Goal: Navigation & Orientation: Find specific page/section

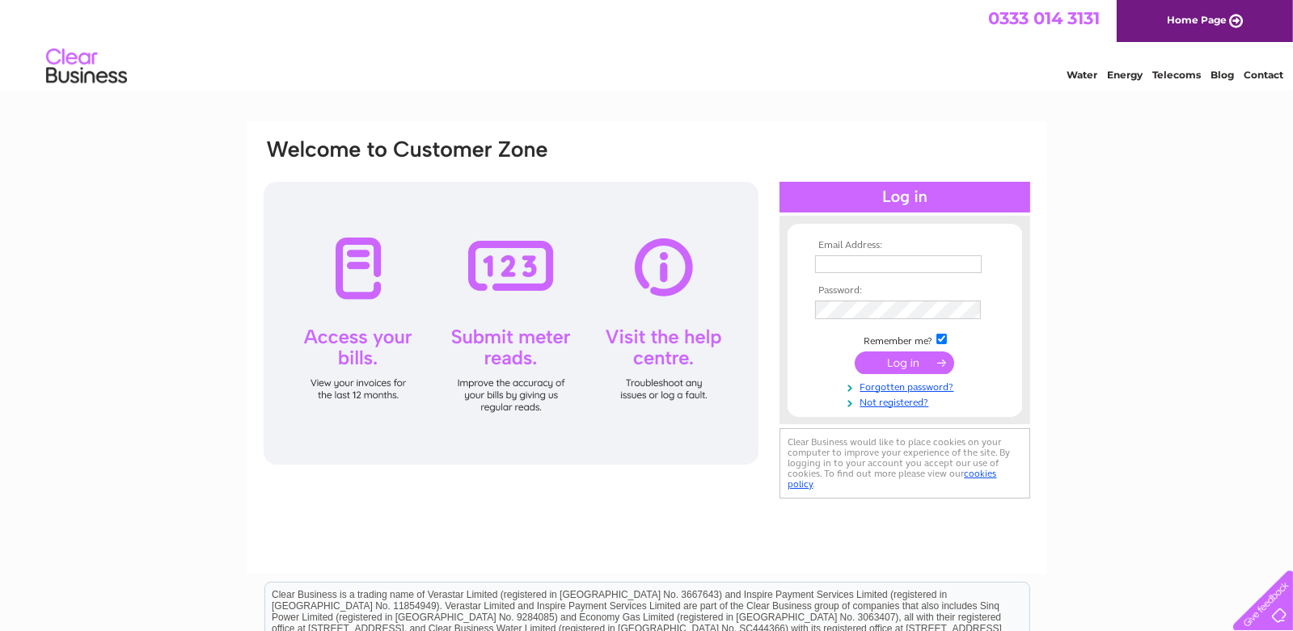
type input "[PERSON_NAME][EMAIL_ADDRESS][DOMAIN_NAME]"
click at [908, 365] on input "submit" at bounding box center [904, 363] width 99 height 23
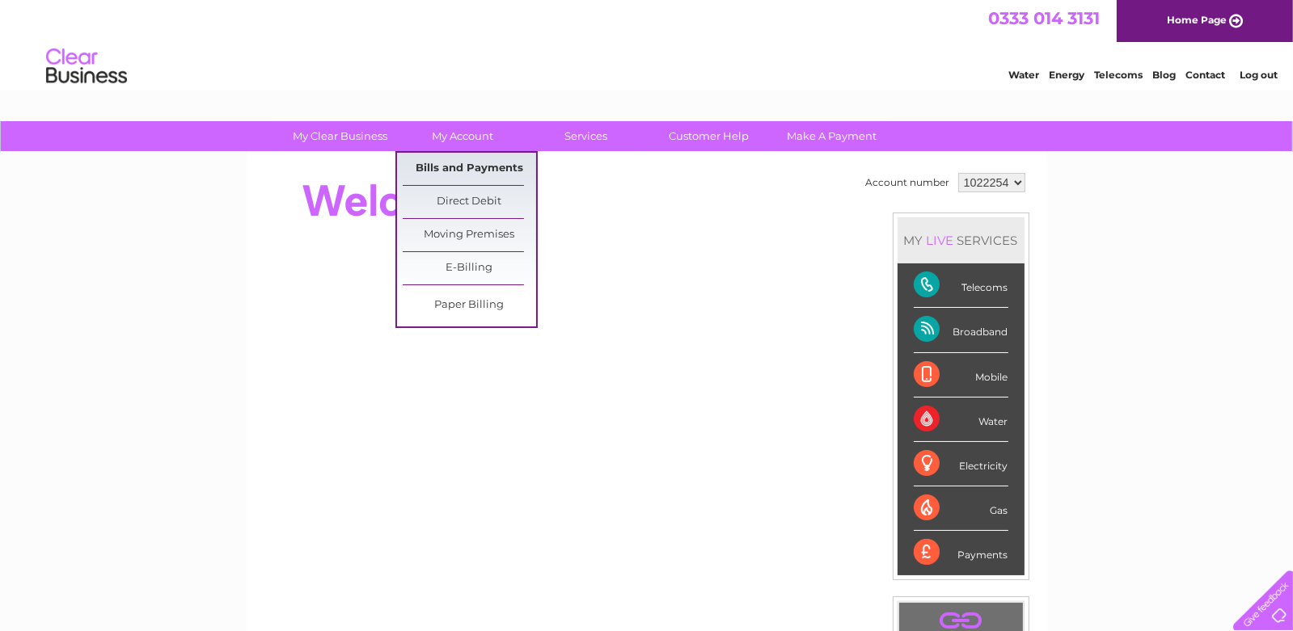
click at [465, 172] on link "Bills and Payments" at bounding box center [469, 169] width 133 height 32
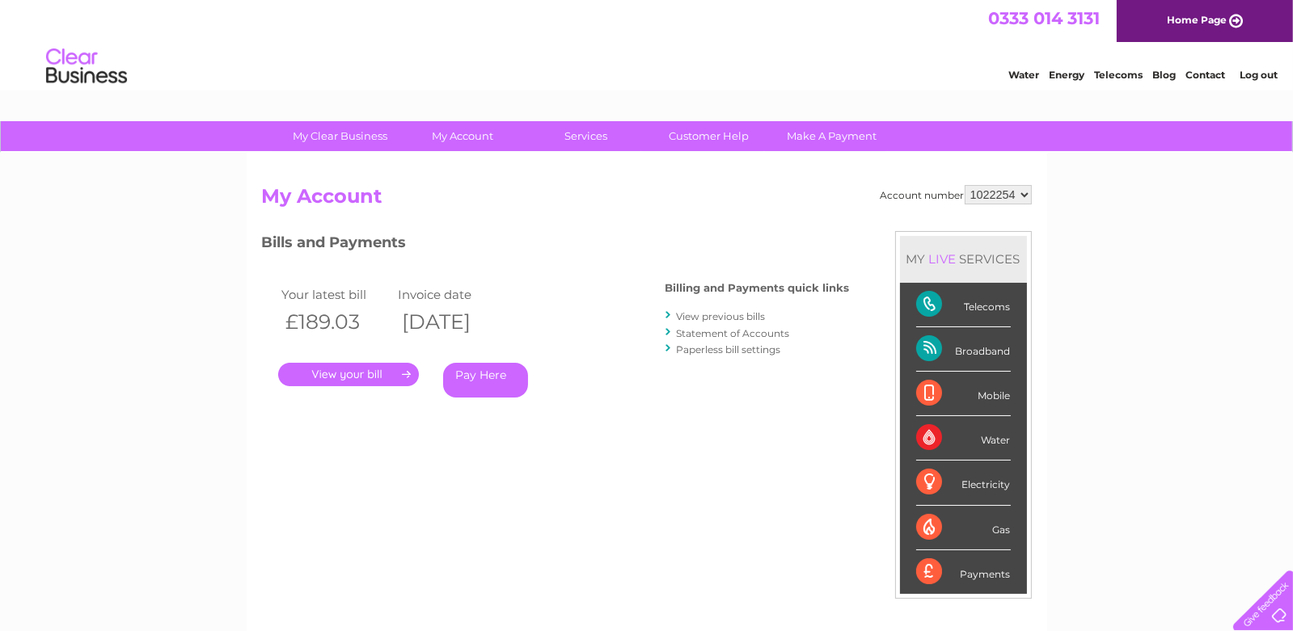
click at [1260, 71] on link "Log out" at bounding box center [1259, 75] width 38 height 12
